Goal: Task Accomplishment & Management: Manage account settings

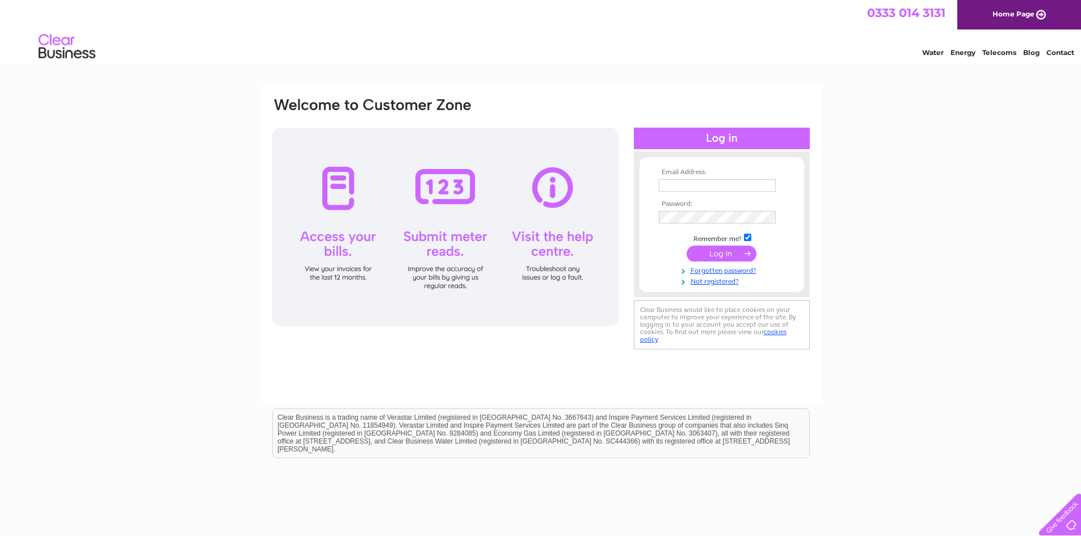
type input "[PERSON_NAME][EMAIL_ADDRESS][DOMAIN_NAME]"
click at [712, 252] on input "submit" at bounding box center [722, 254] width 70 height 16
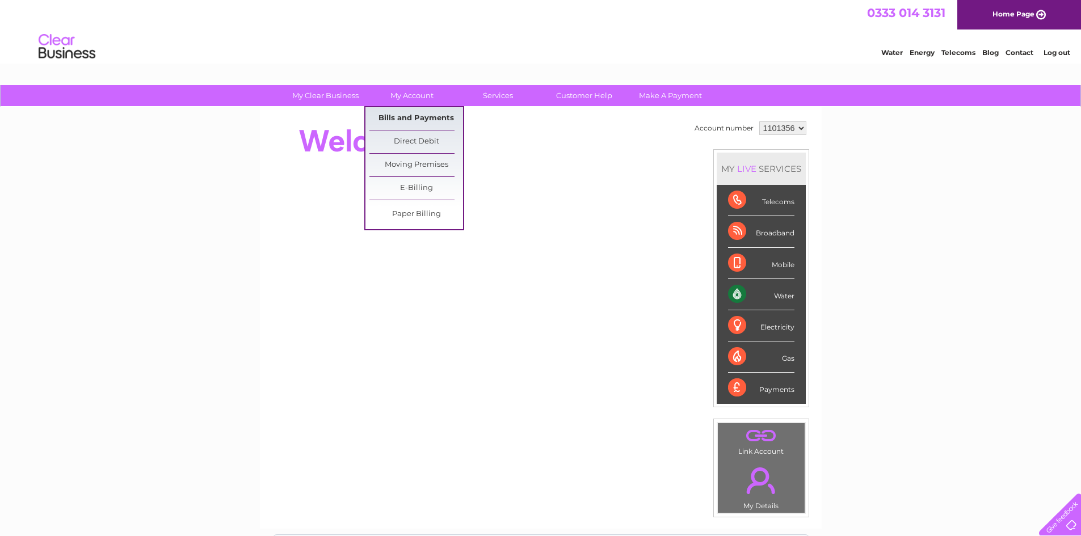
click at [407, 117] on link "Bills and Payments" at bounding box center [416, 118] width 94 height 23
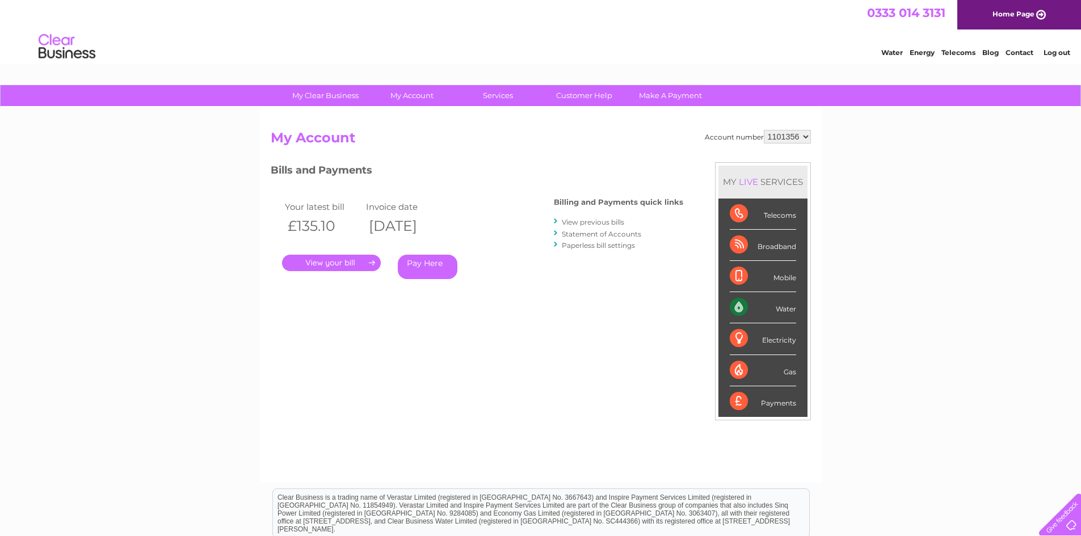
click at [330, 266] on link "." at bounding box center [331, 263] width 99 height 16
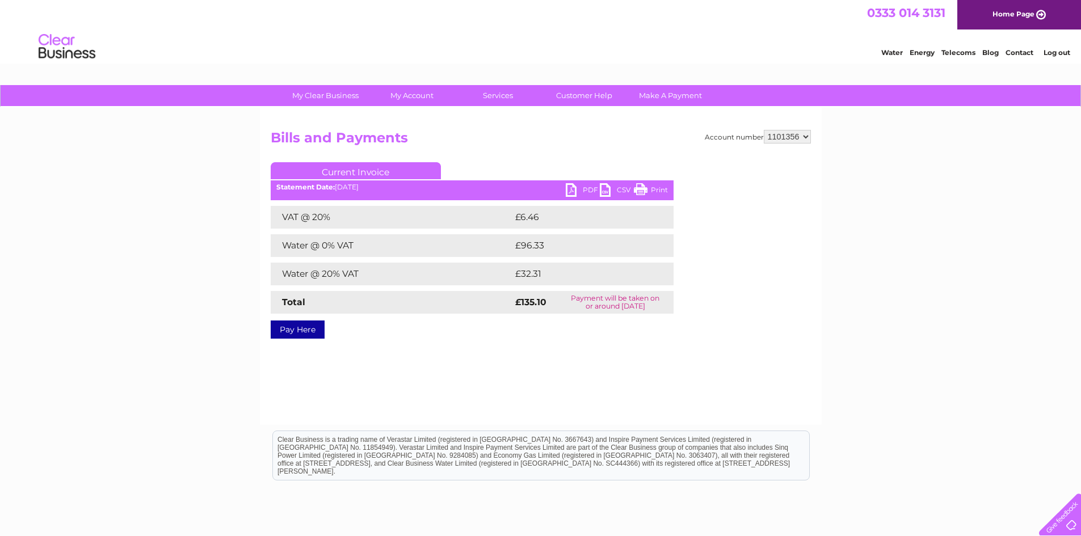
click at [574, 184] on link "PDF" at bounding box center [583, 191] width 34 height 16
